Goal: Check status

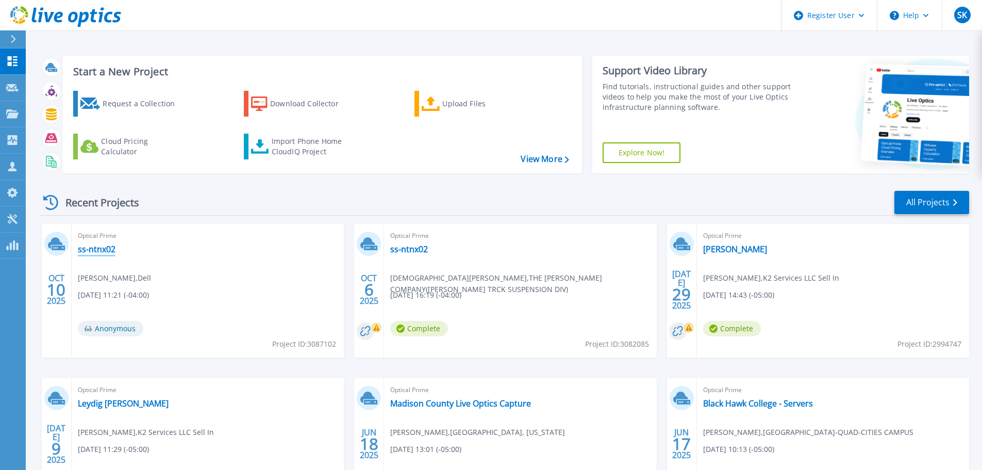
click at [92, 246] on link "ss-ntnx02" at bounding box center [97, 249] width 38 height 10
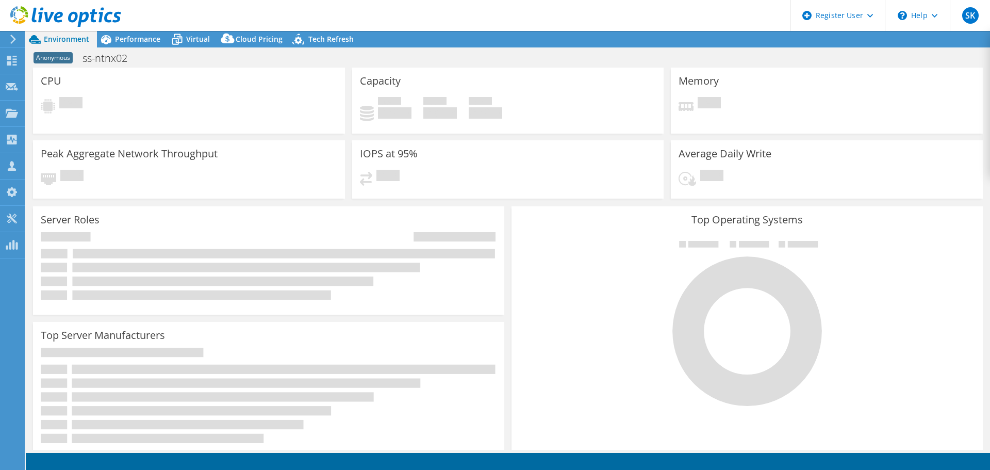
select select "USD"
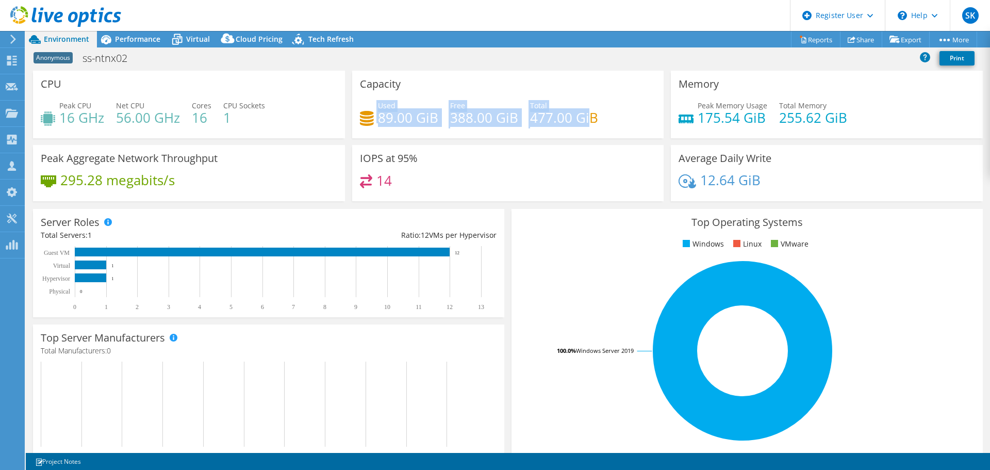
drag, startPoint x: 371, startPoint y: 119, endPoint x: 588, endPoint y: 121, distance: 217.5
click at [588, 121] on div "Used 89.00 GiB Free 388.00 GiB Total 477.00 GiB" at bounding box center [508, 117] width 296 height 34
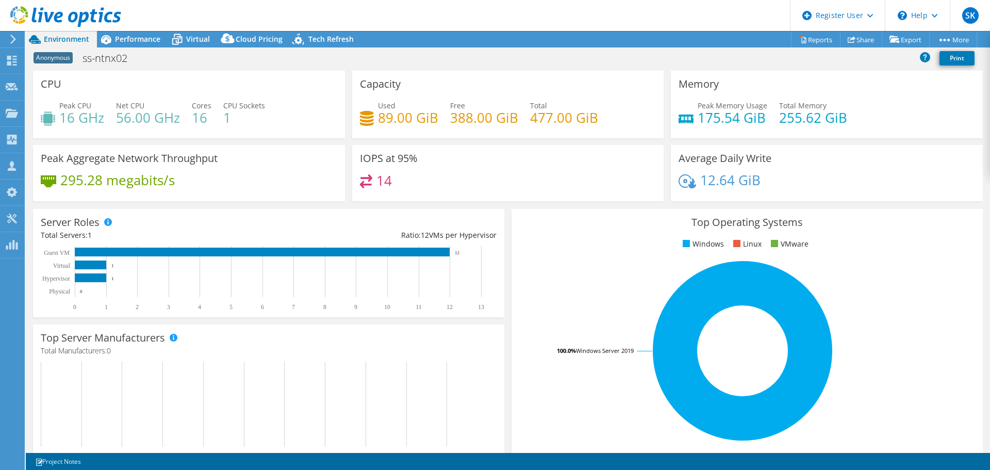
click at [591, 119] on h4 "477.00 GiB" at bounding box center [564, 117] width 68 height 11
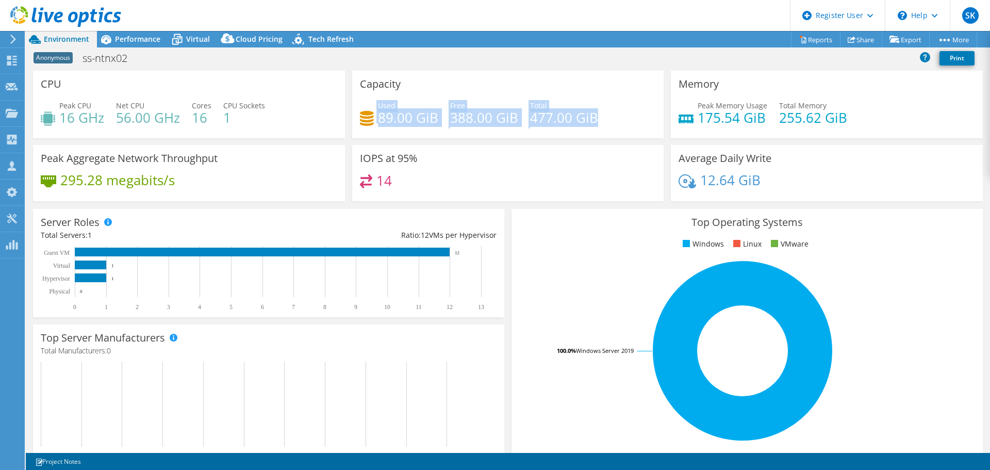
drag, startPoint x: 603, startPoint y: 116, endPoint x: 398, endPoint y: 90, distance: 206.2
click at [398, 90] on div "Capacity Used 89.00 GiB Free 388.00 GiB Total 477.00 GiB" at bounding box center [508, 105] width 312 height 68
click at [418, 87] on div "Capacity Used 89.00 GiB Free 388.00 GiB Total 477.00 GiB" at bounding box center [508, 105] width 312 height 68
